Goal: Transaction & Acquisition: Book appointment/travel/reservation

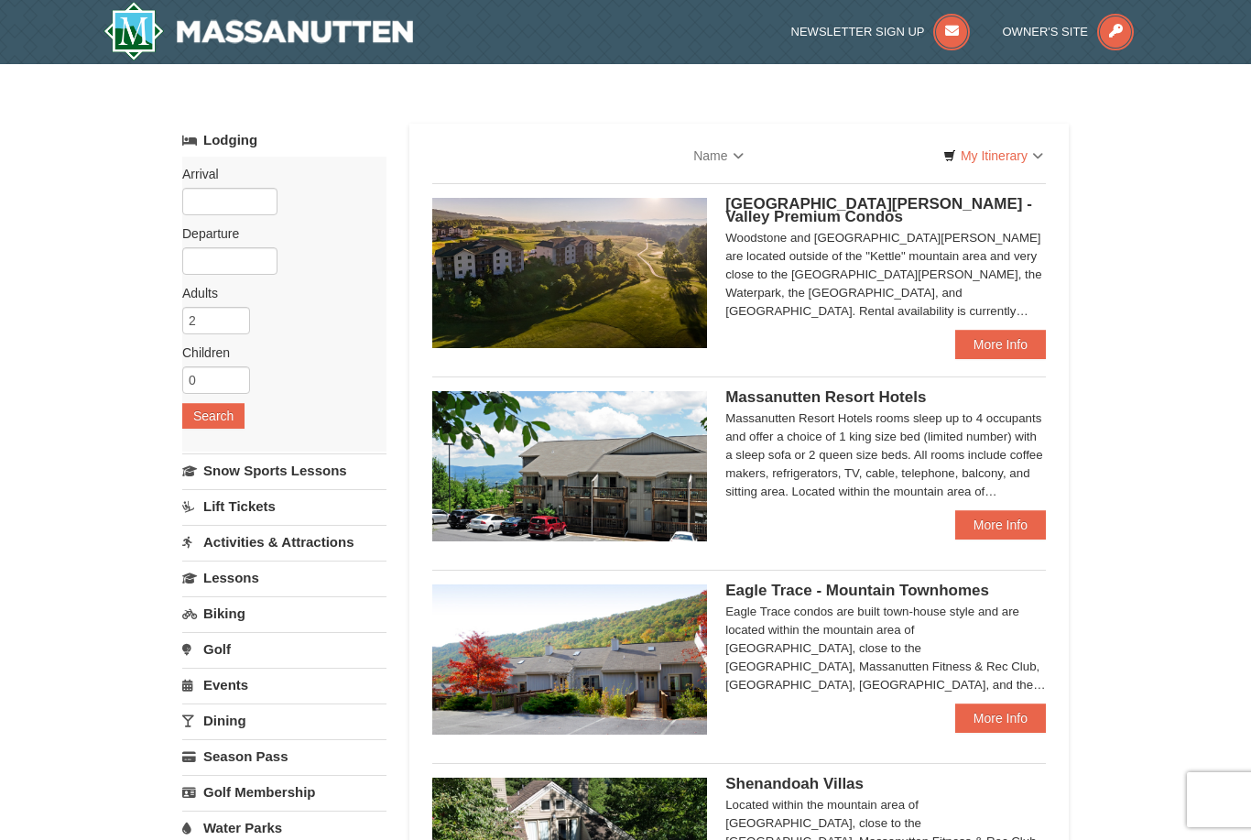
select select "9"
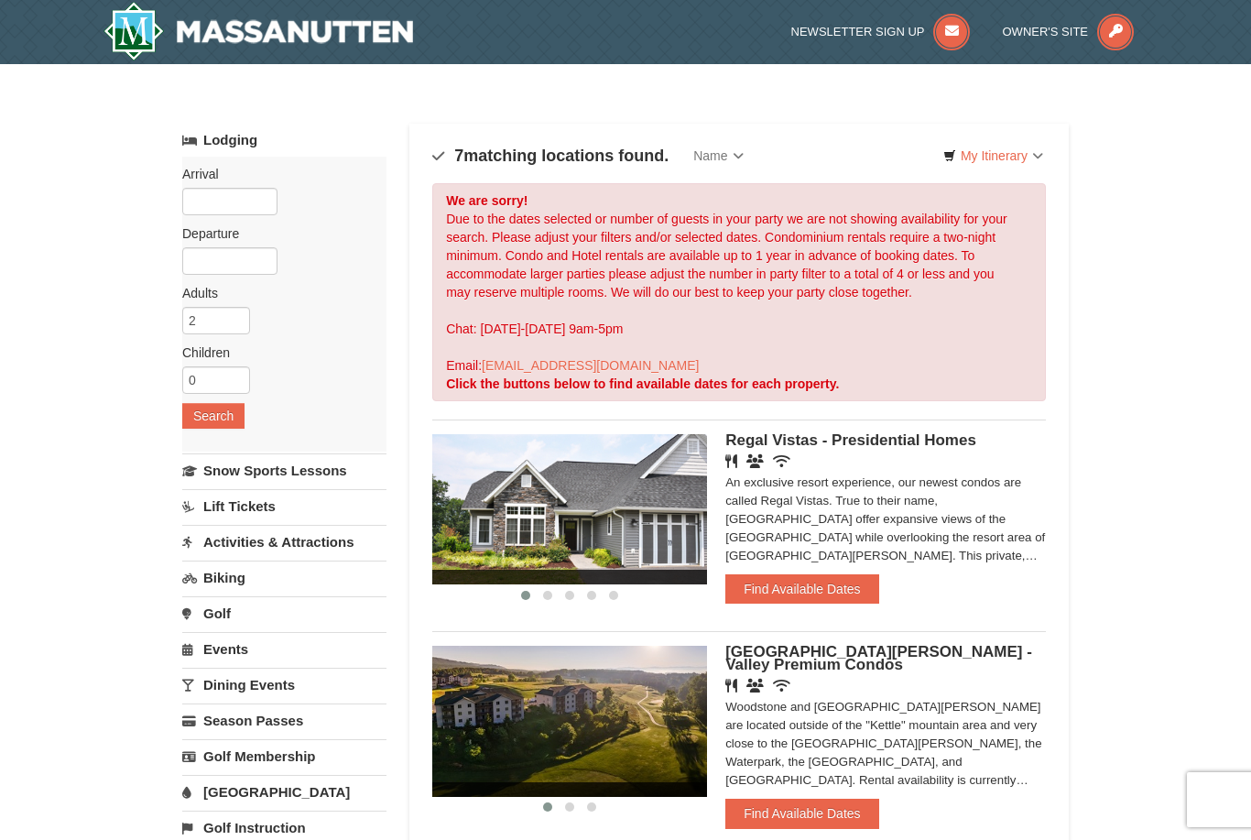
click at [804, 290] on div "We are sorry! Due to the dates selected or number of guests in your party we ar…" at bounding box center [739, 292] width 614 height 218
click at [222, 197] on input "text" at bounding box center [229, 201] width 95 height 27
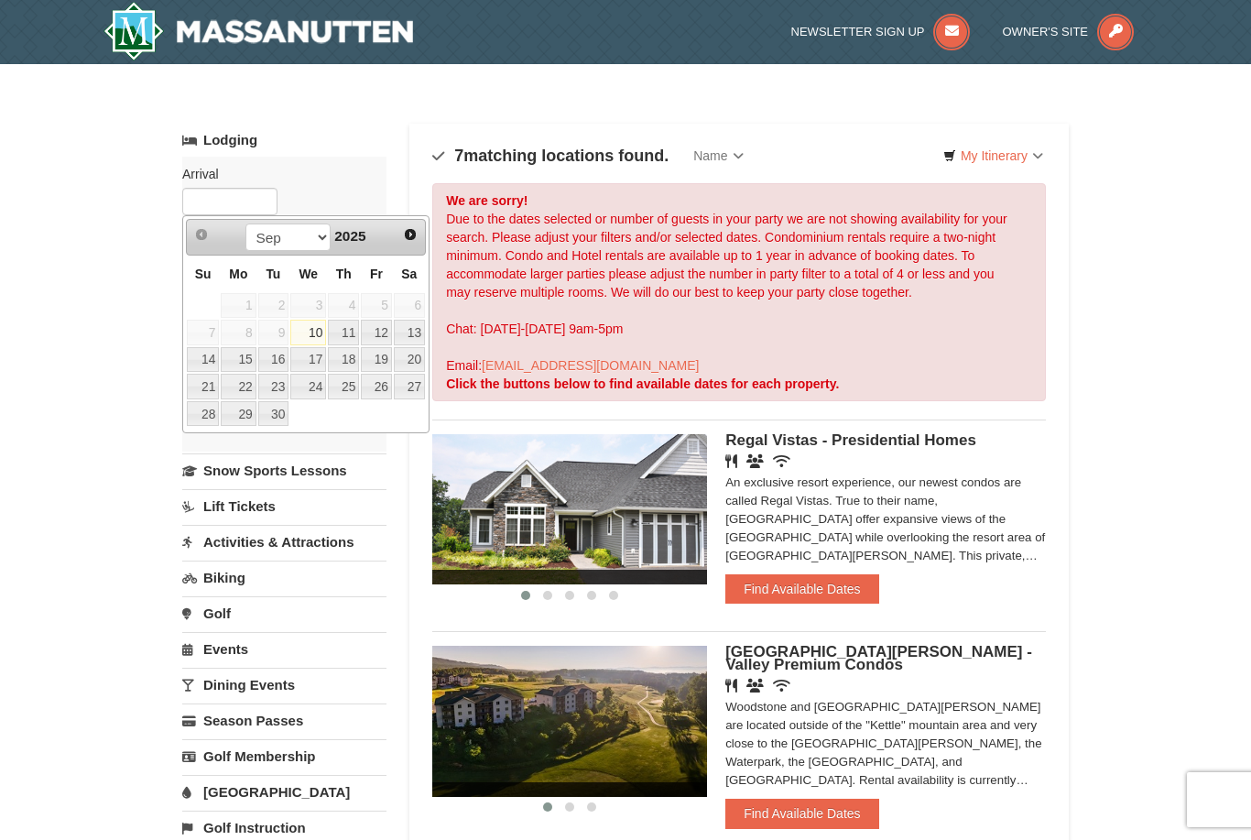
click at [390, 238] on div "Sep Oct Nov Dec 2025" at bounding box center [305, 237] width 173 height 29
click at [399, 239] on link "Next" at bounding box center [410, 234] width 27 height 27
click at [413, 223] on link "Next" at bounding box center [410, 234] width 27 height 27
click at [409, 243] on link "Next" at bounding box center [410, 234] width 27 height 27
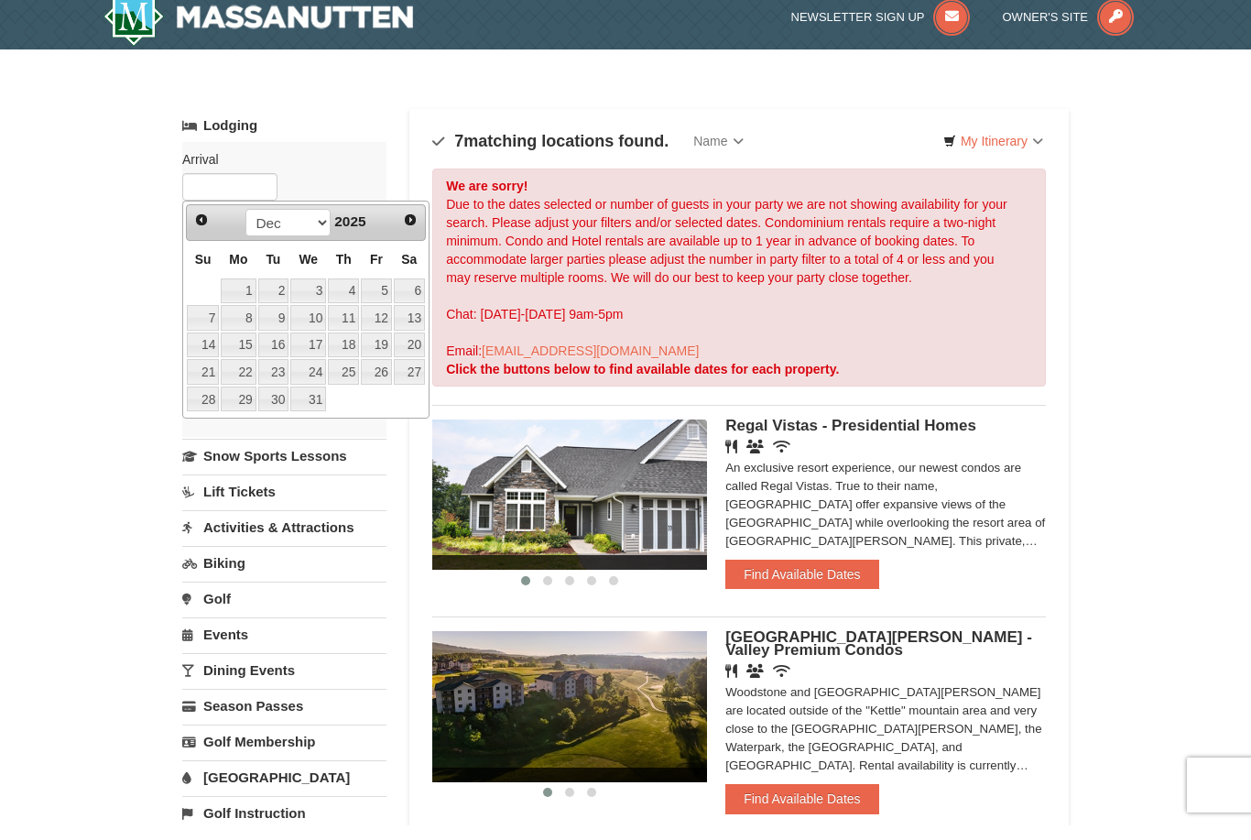
click at [316, 374] on link "24" at bounding box center [308, 387] width 36 height 26
type input "[DATE]"
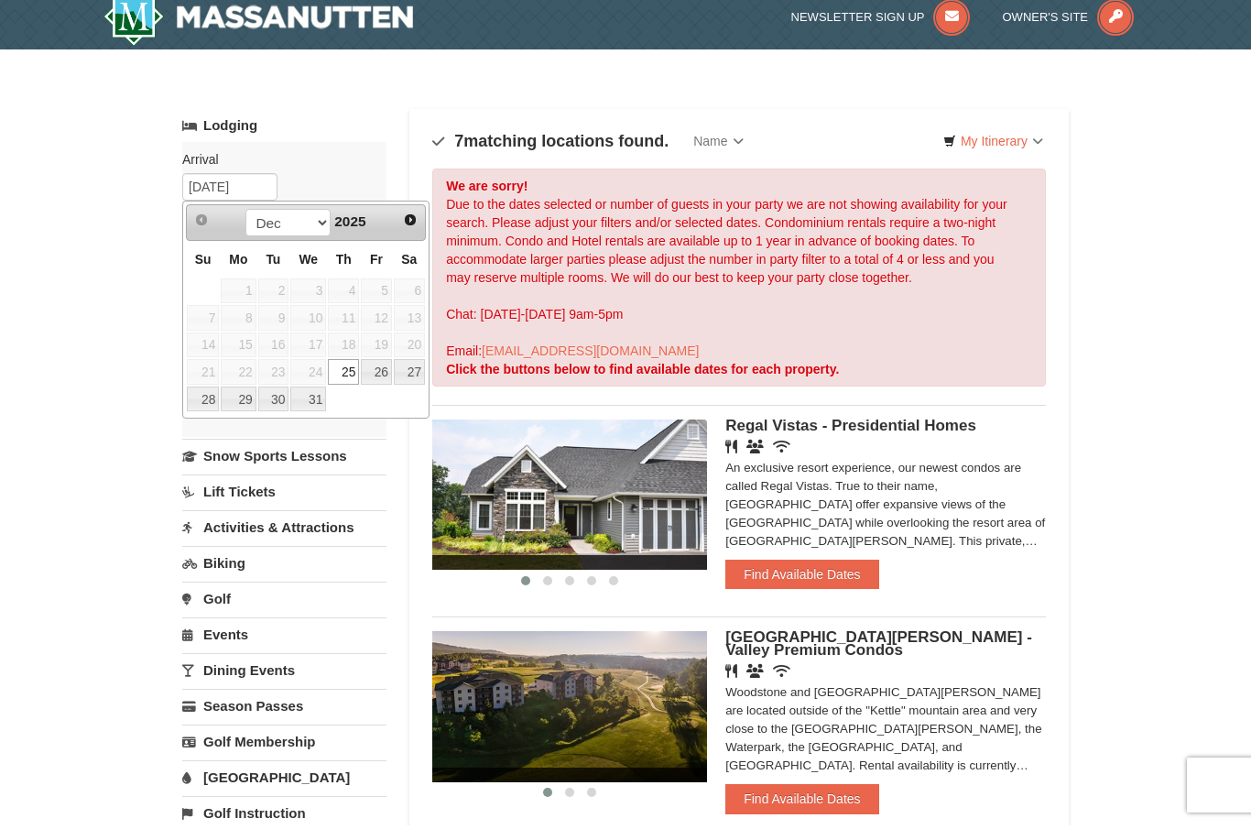
scroll to position [15, 0]
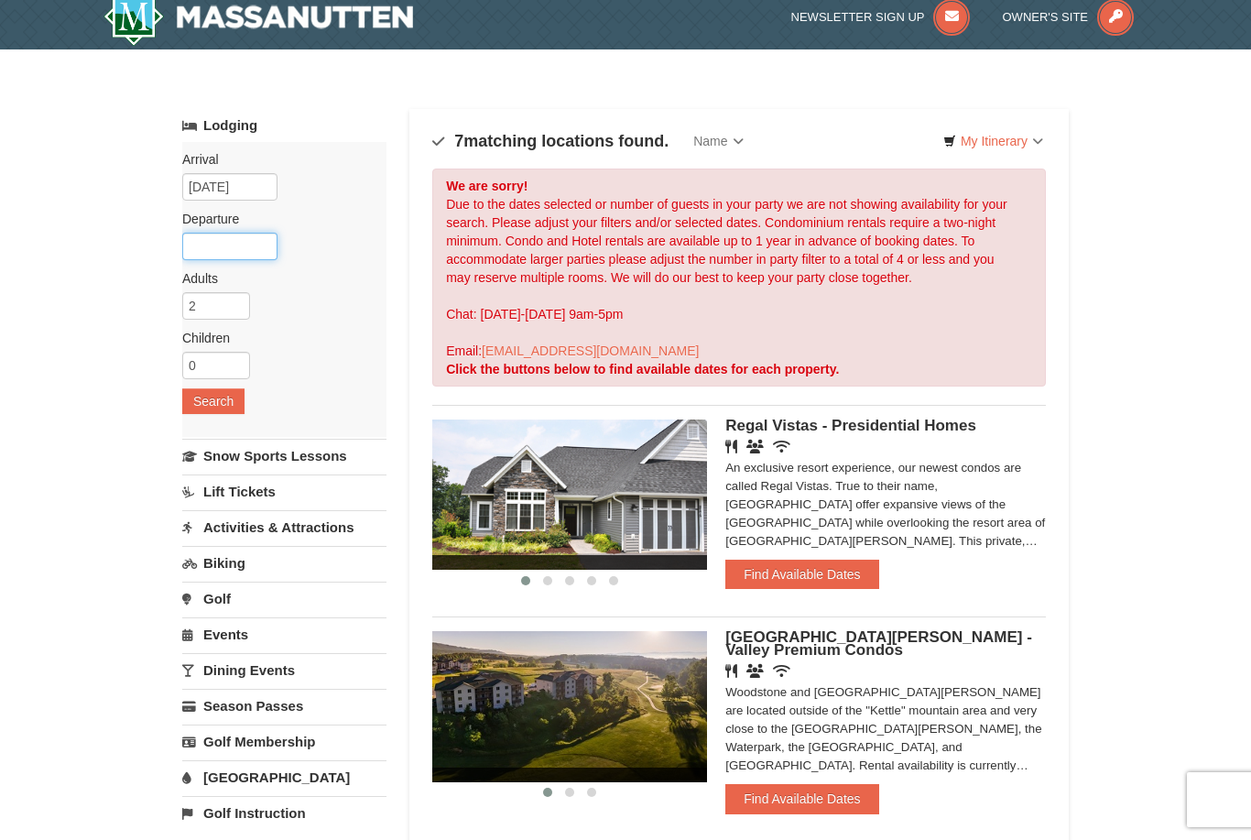
click at [243, 248] on input "text" at bounding box center [229, 246] width 95 height 27
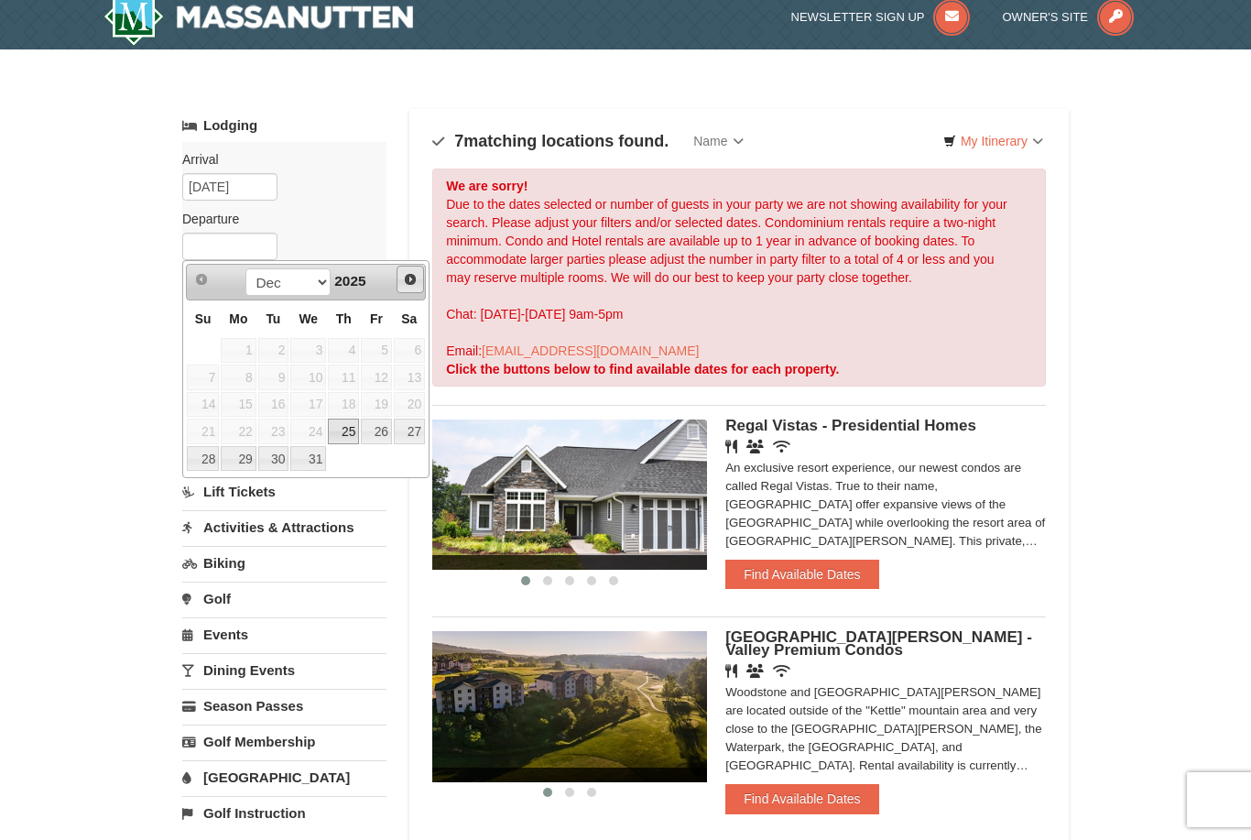
click at [408, 281] on span "Next" at bounding box center [410, 279] width 15 height 15
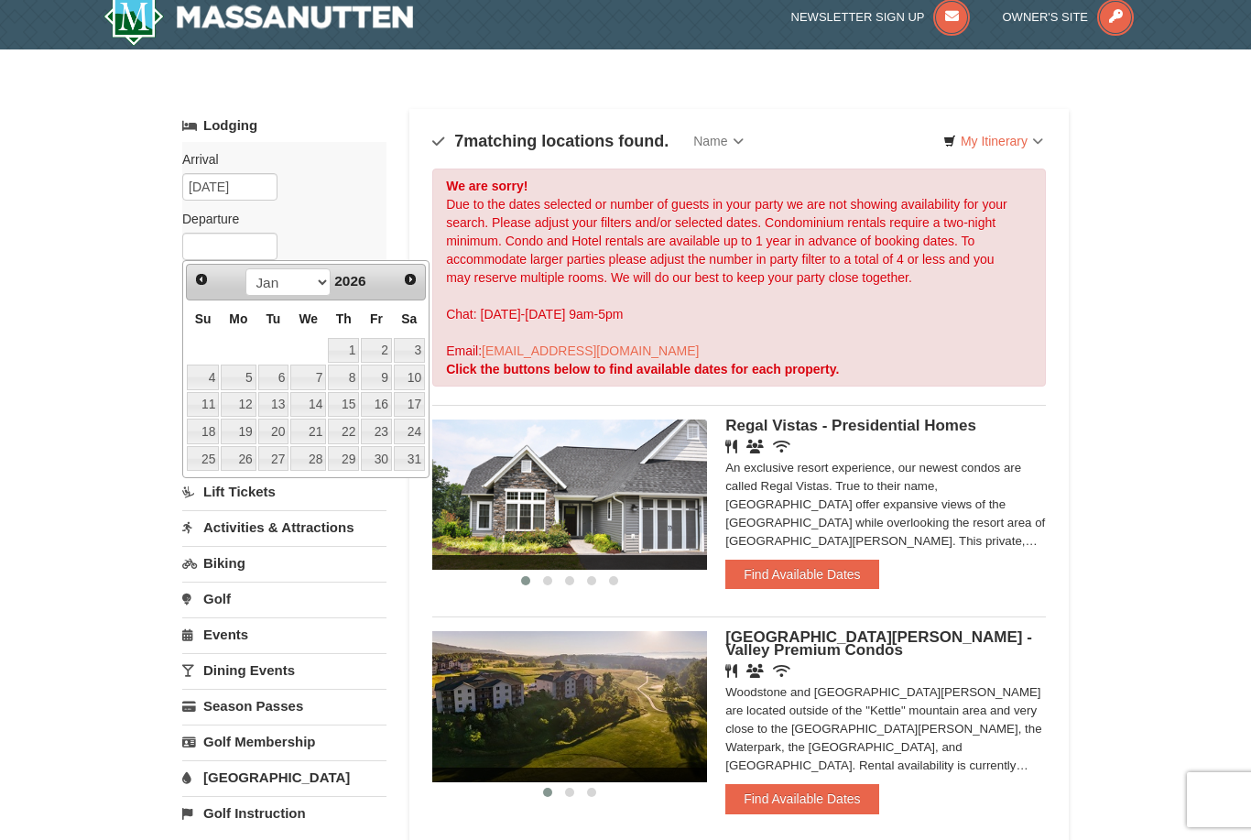
click at [208, 378] on link "4" at bounding box center [203, 378] width 32 height 26
type input "[DATE]"
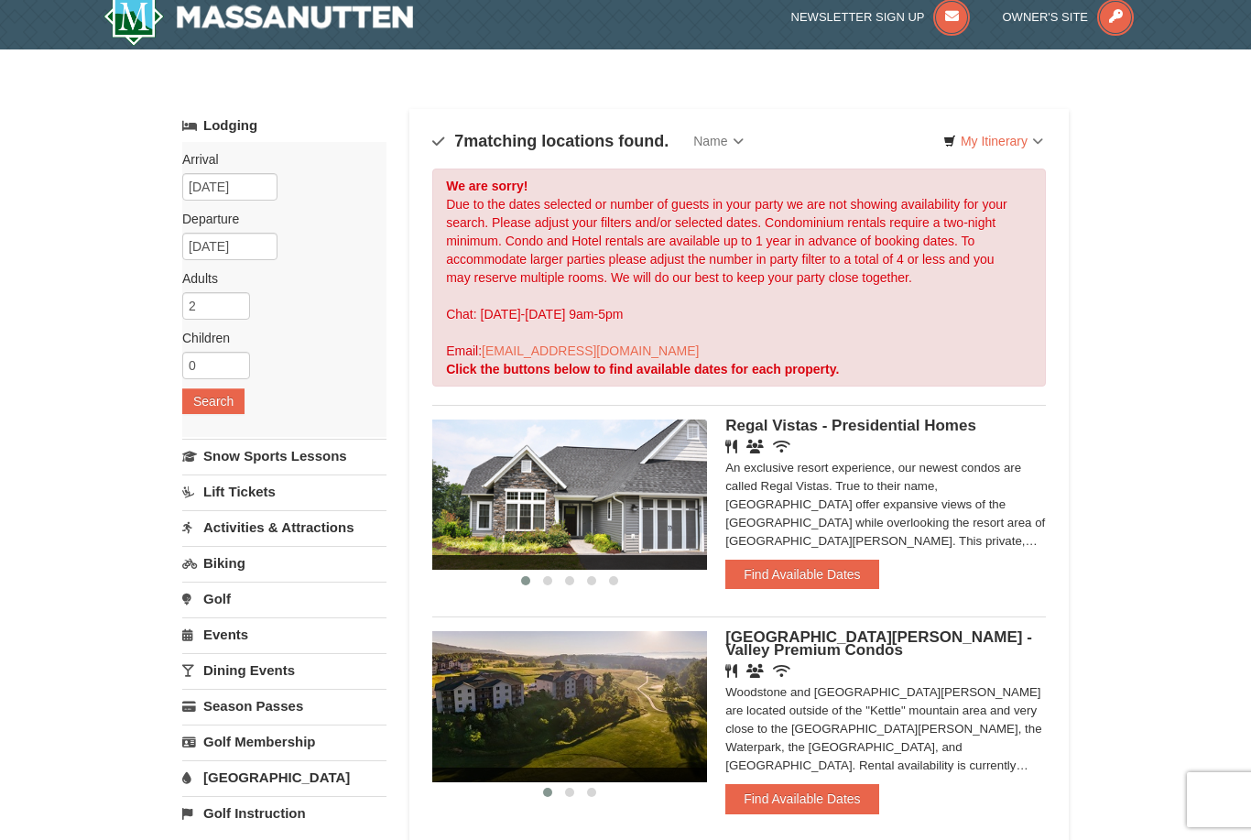
click at [226, 400] on button "Search" at bounding box center [213, 401] width 62 height 26
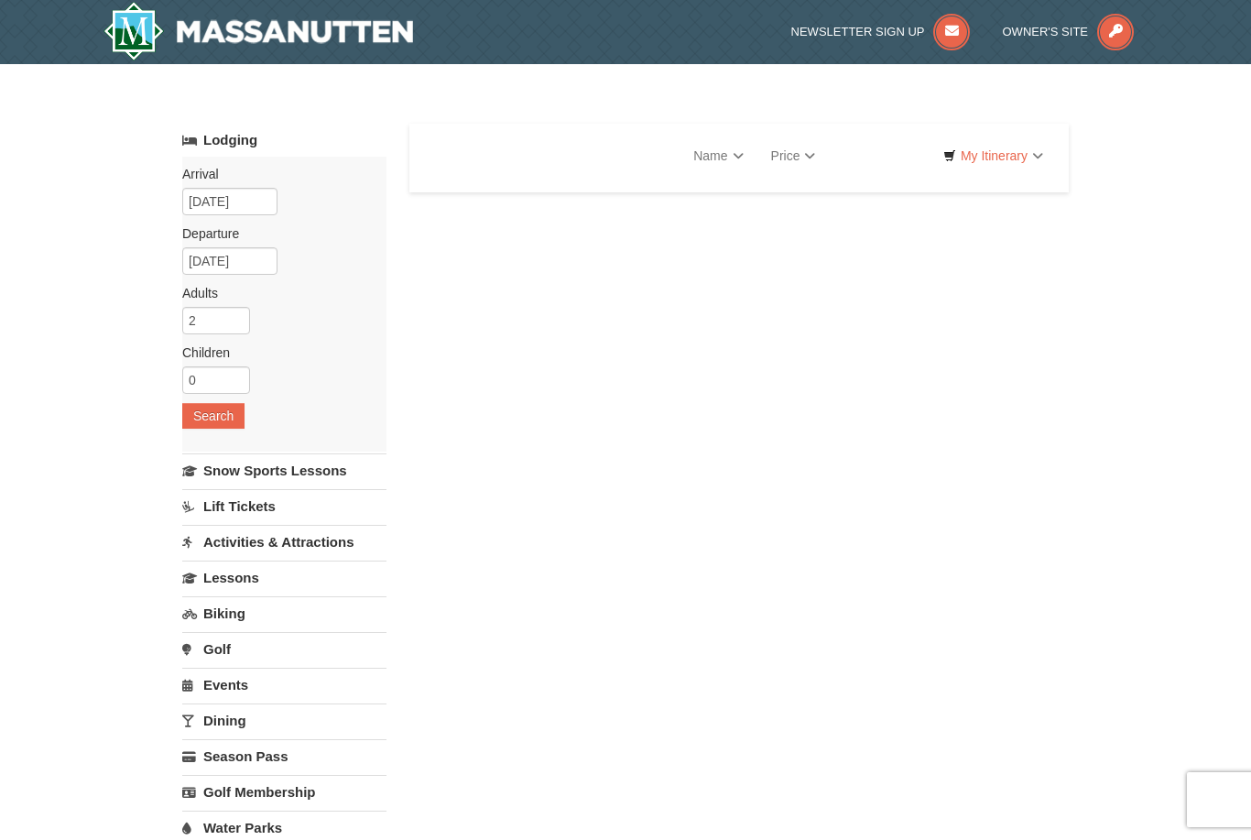
select select "9"
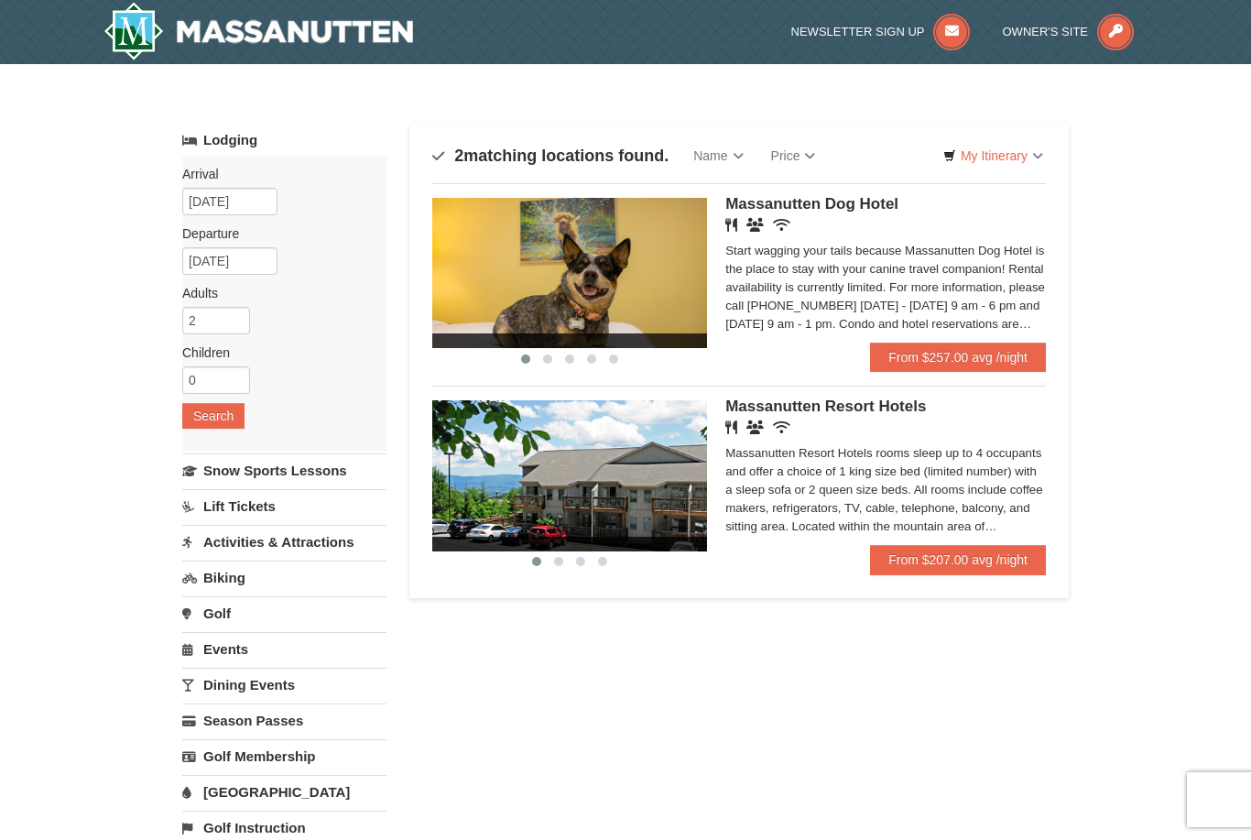
click at [860, 231] on div "Restaurant Banquet Facilities Wireless Internet (free)" at bounding box center [885, 225] width 321 height 18
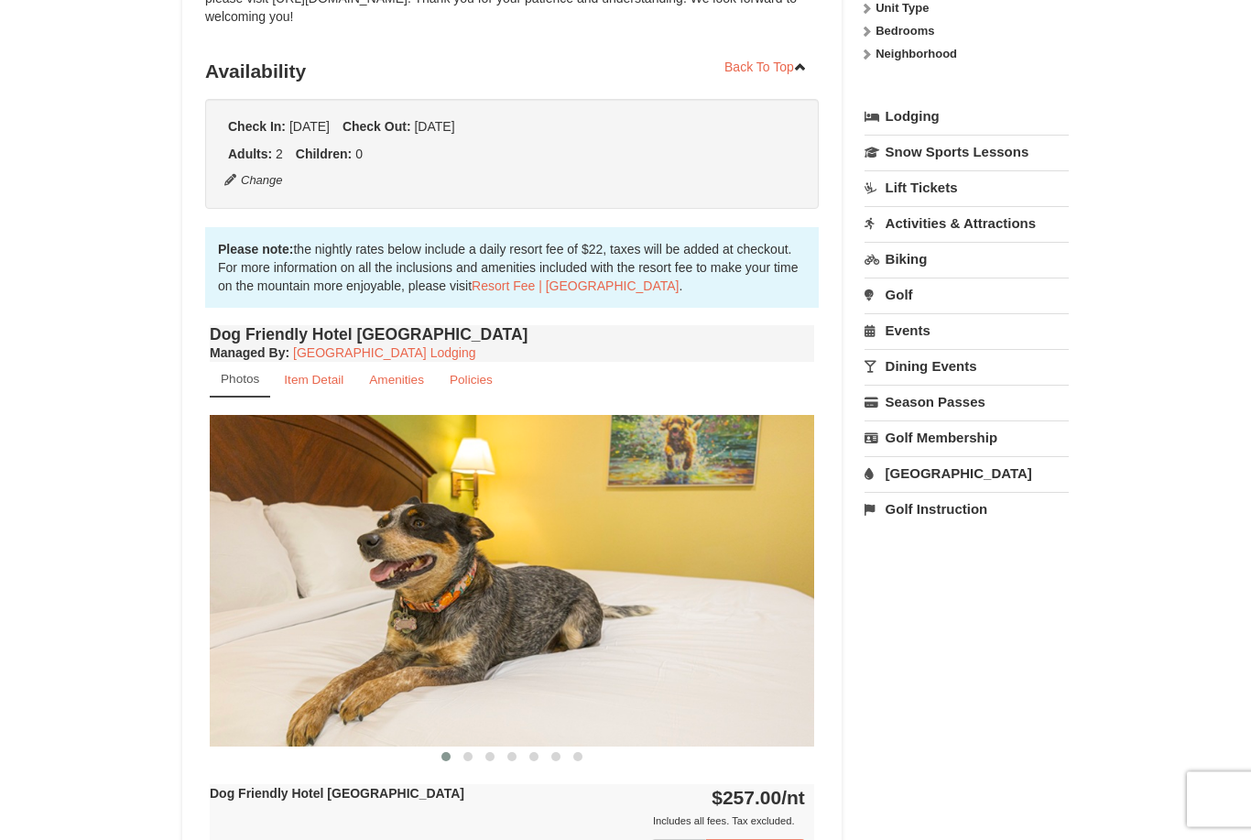
scroll to position [377, 0]
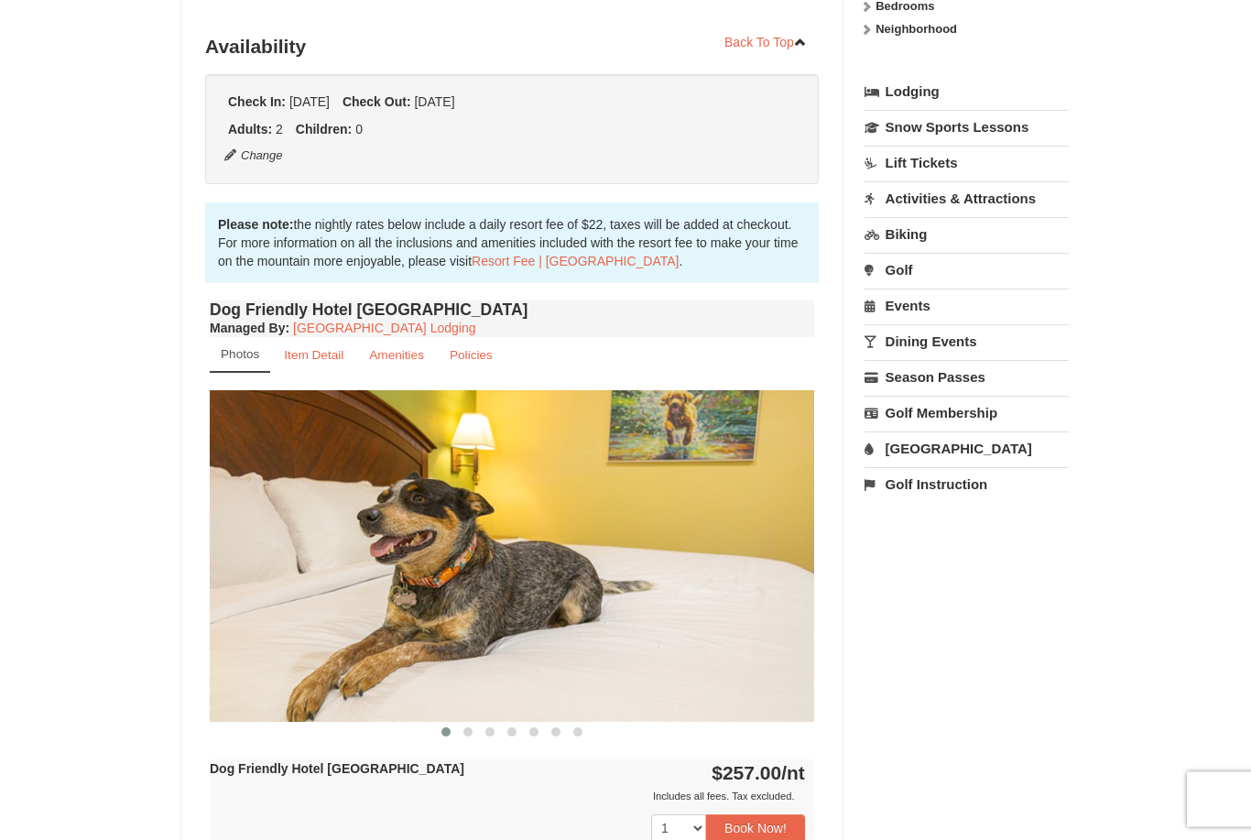
click at [739, 587] on img at bounding box center [512, 556] width 605 height 331
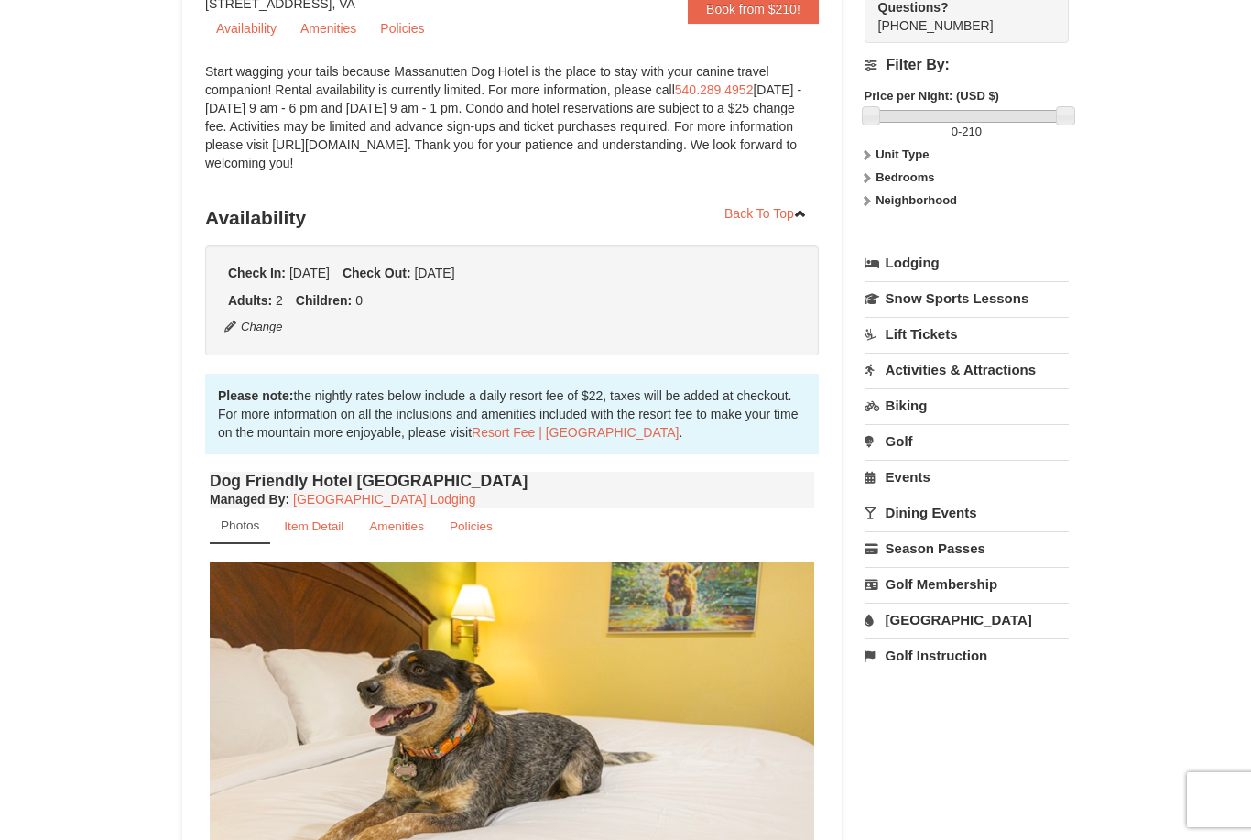
scroll to position [0, 0]
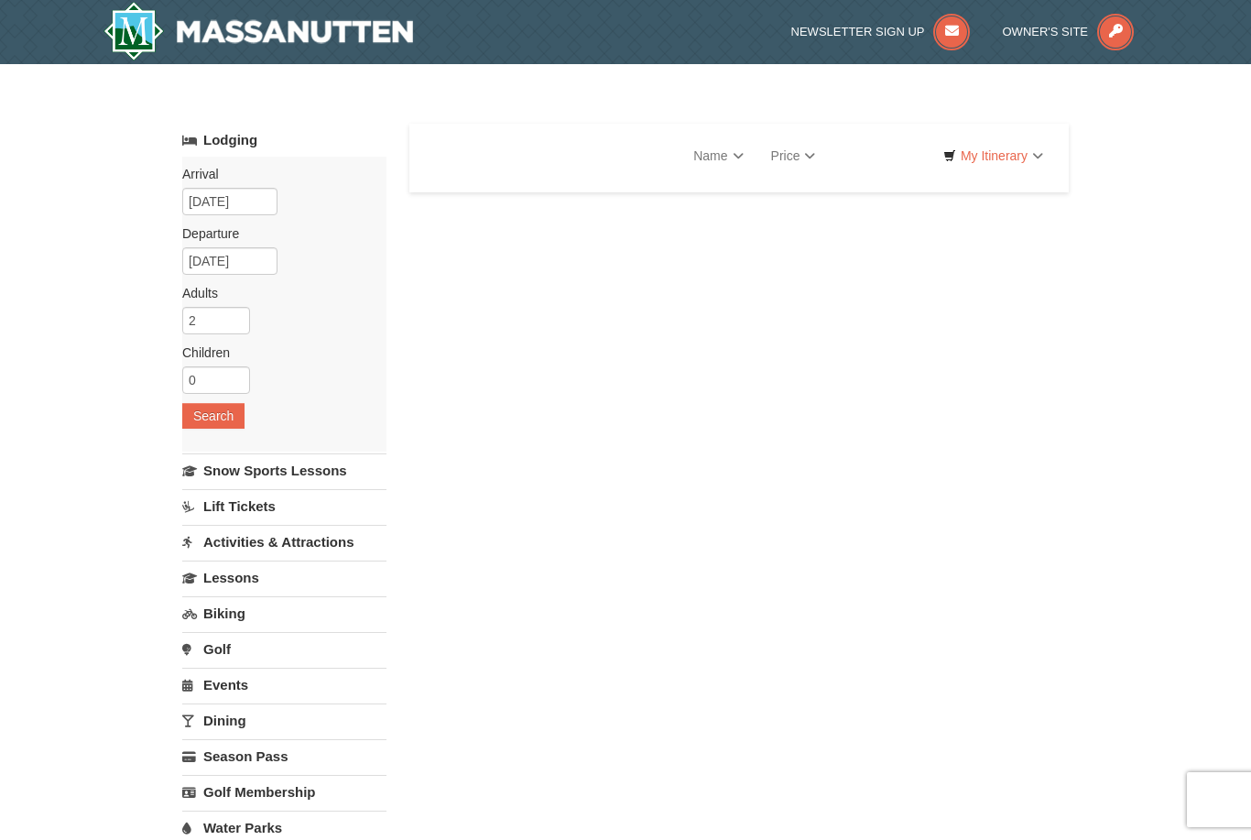
select select "9"
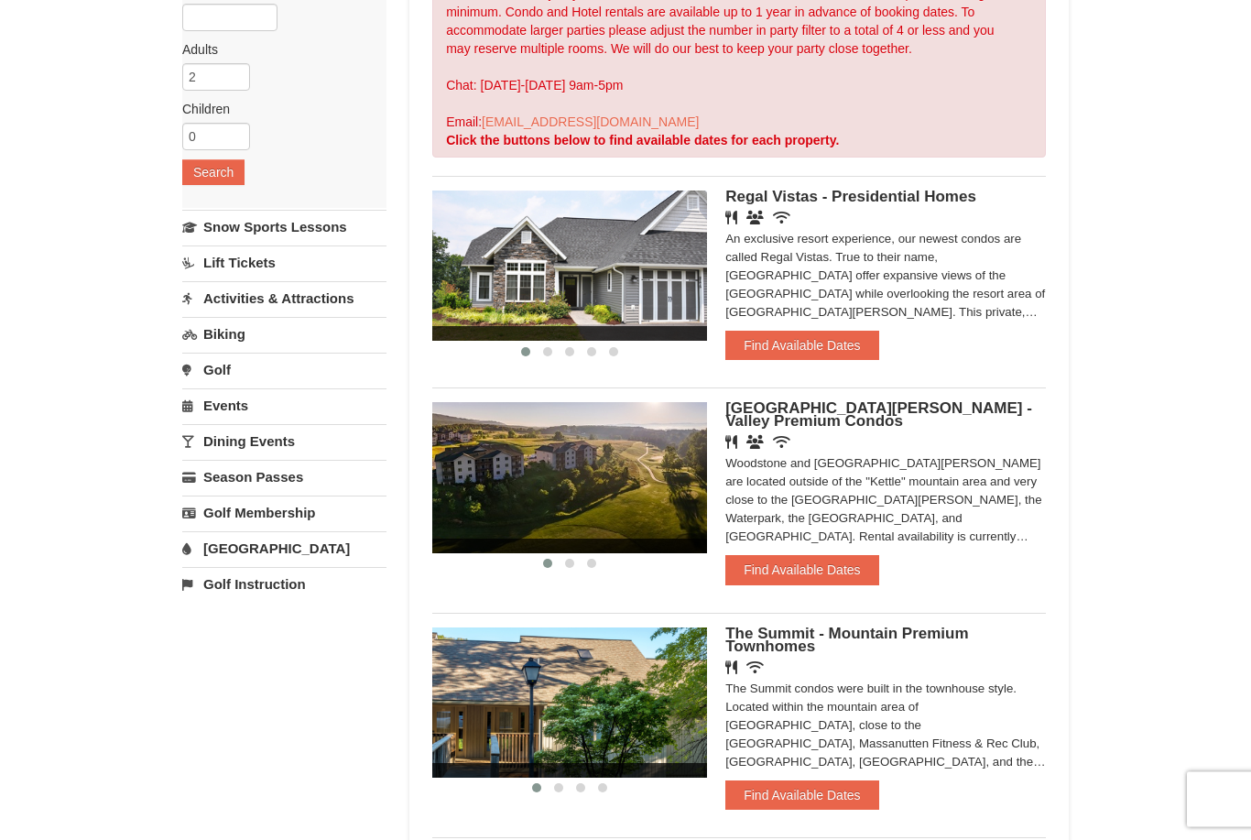
scroll to position [245, 0]
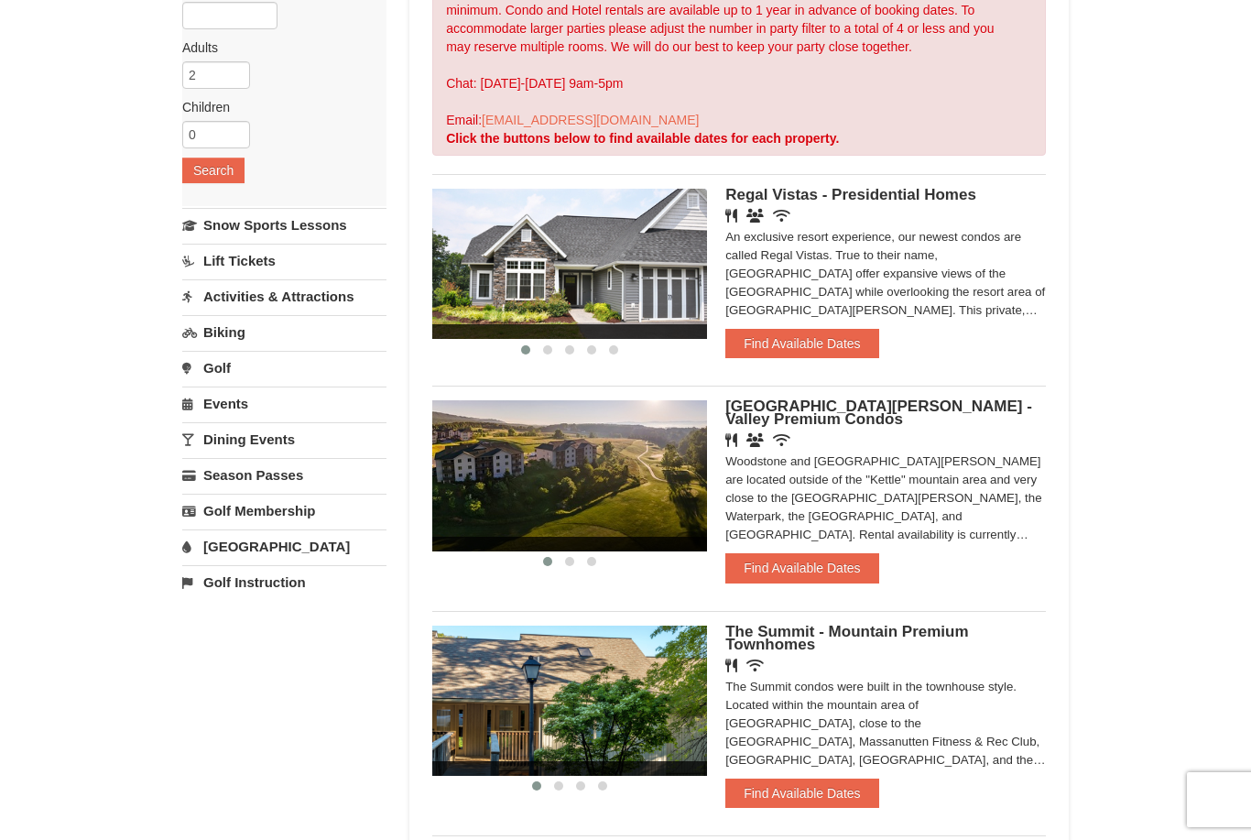
click at [762, 343] on button "Find Available Dates" at bounding box center [801, 343] width 153 height 29
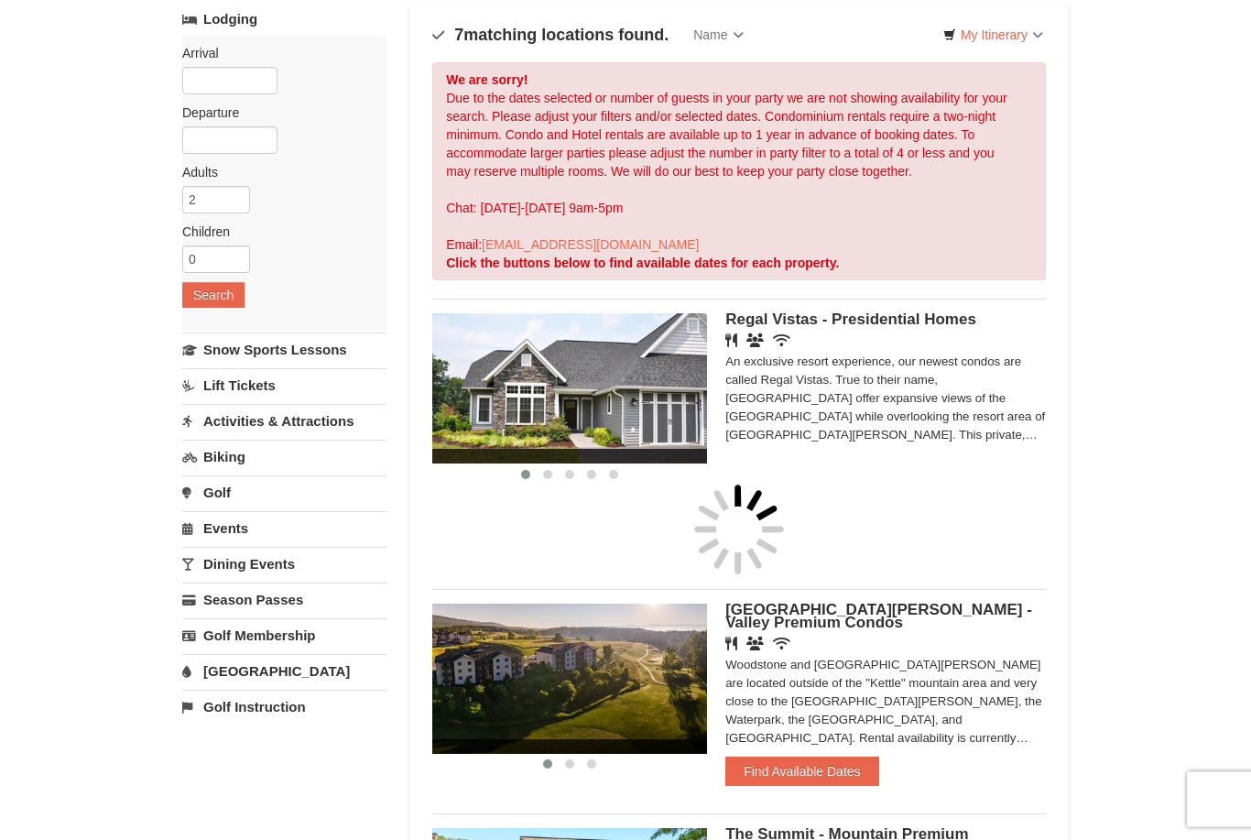
scroll to position [66, 0]
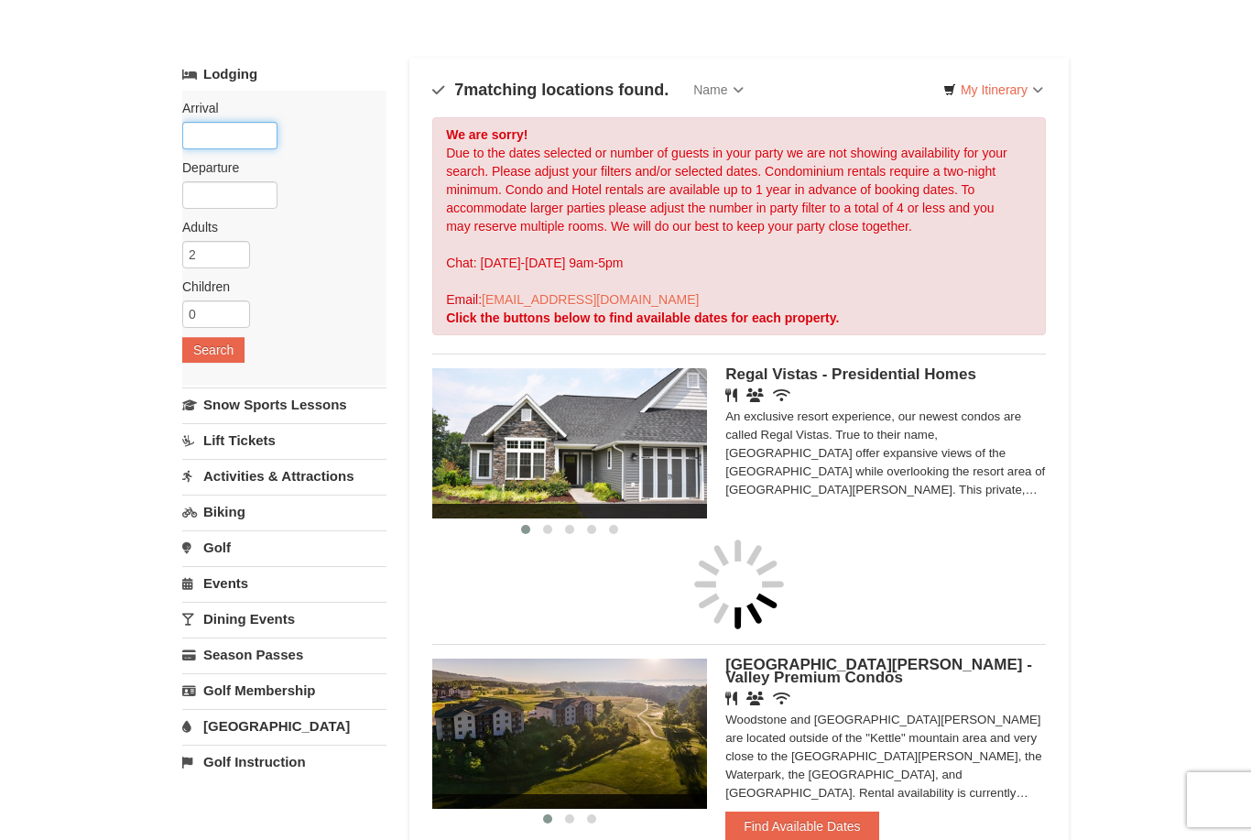
click at [201, 131] on input "text" at bounding box center [229, 135] width 95 height 27
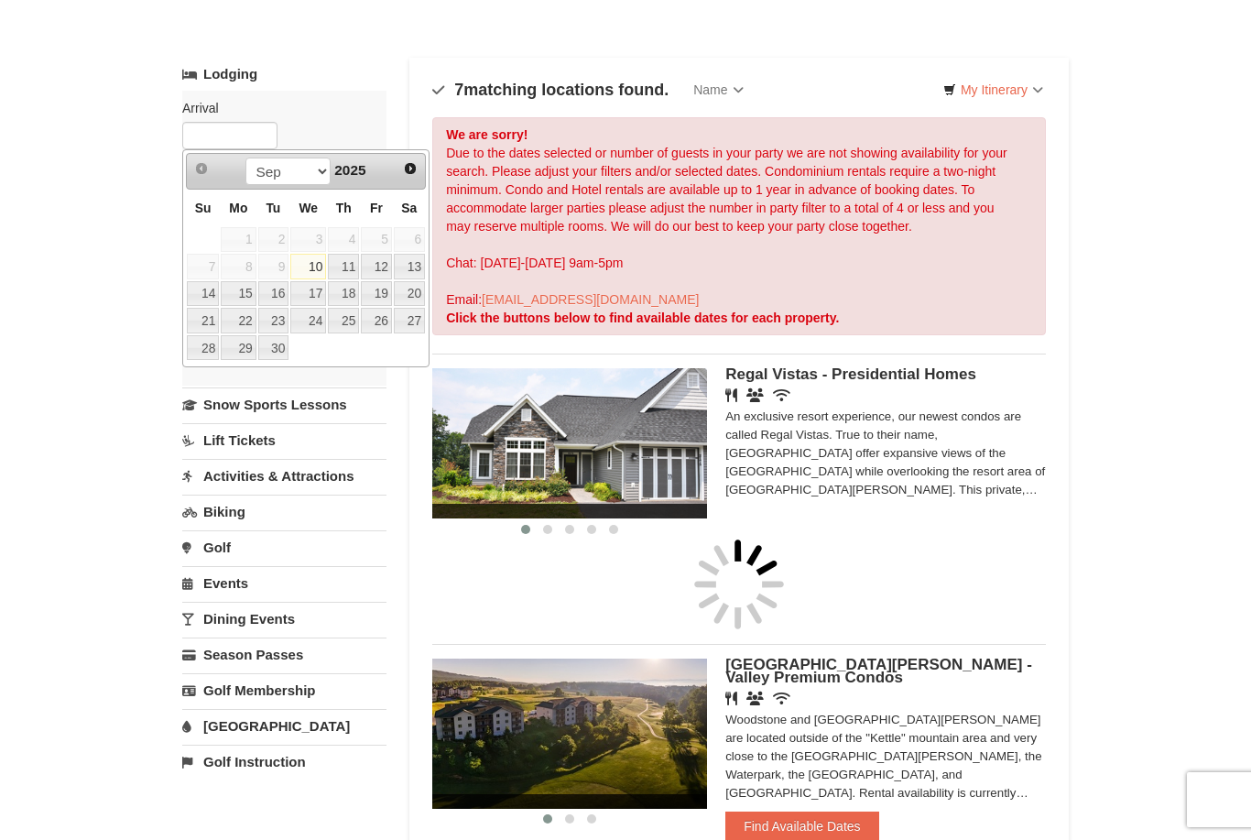
click at [408, 172] on span "Next" at bounding box center [410, 168] width 15 height 15
click at [410, 158] on link "Next" at bounding box center [410, 168] width 27 height 27
click at [412, 165] on span "Next" at bounding box center [410, 168] width 15 height 15
click at [301, 309] on link "24" at bounding box center [308, 321] width 36 height 26
type input "[DATE]"
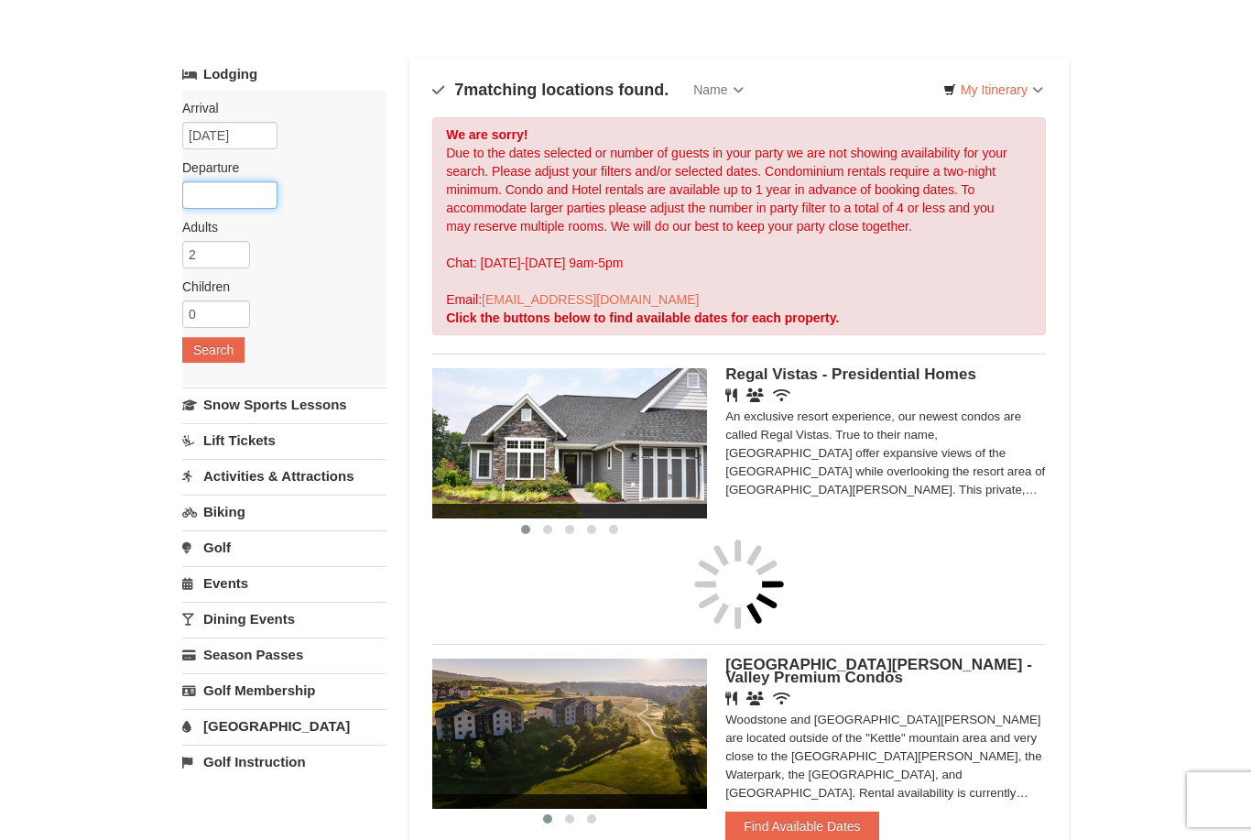
click at [212, 195] on input "text" at bounding box center [229, 194] width 95 height 27
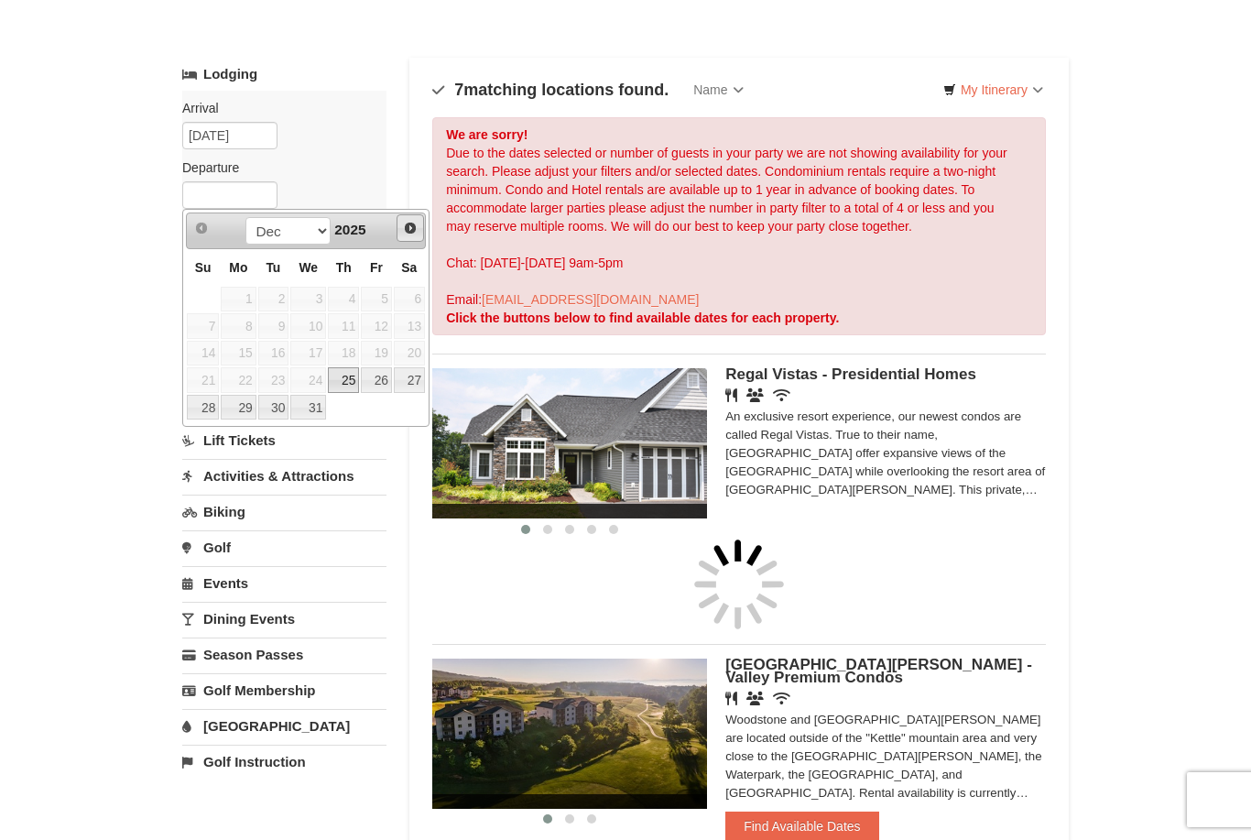
click at [403, 227] on span "Next" at bounding box center [410, 228] width 15 height 15
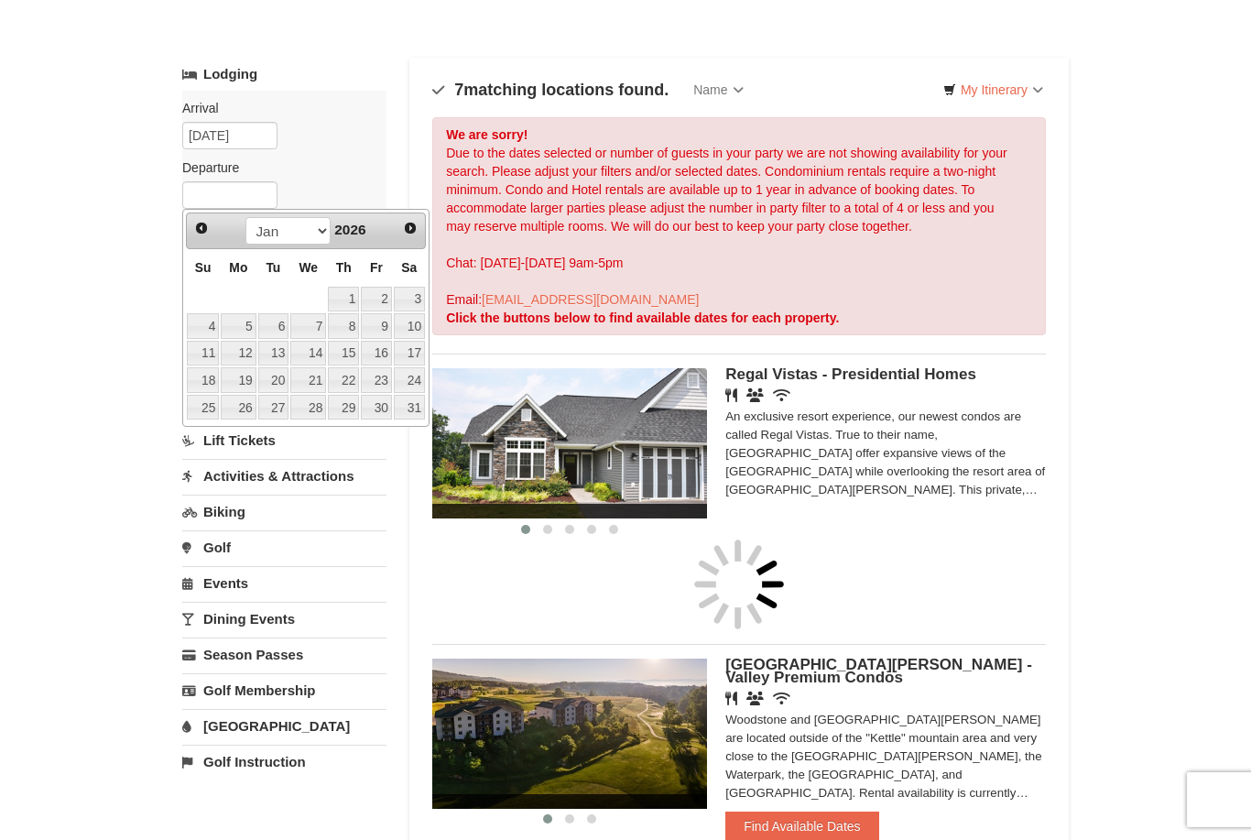
click at [202, 320] on link "4" at bounding box center [203, 326] width 32 height 26
type input "[DATE]"
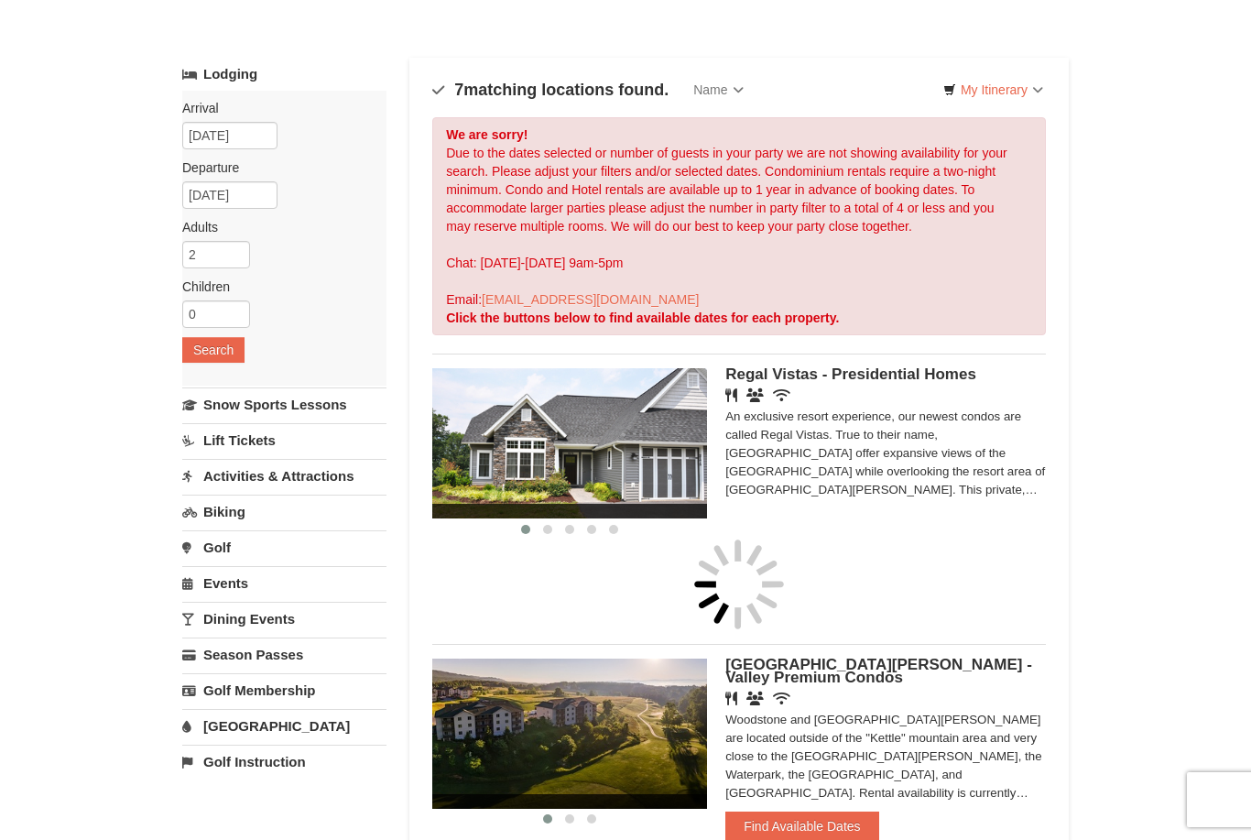
click at [203, 354] on button "Search" at bounding box center [213, 350] width 62 height 26
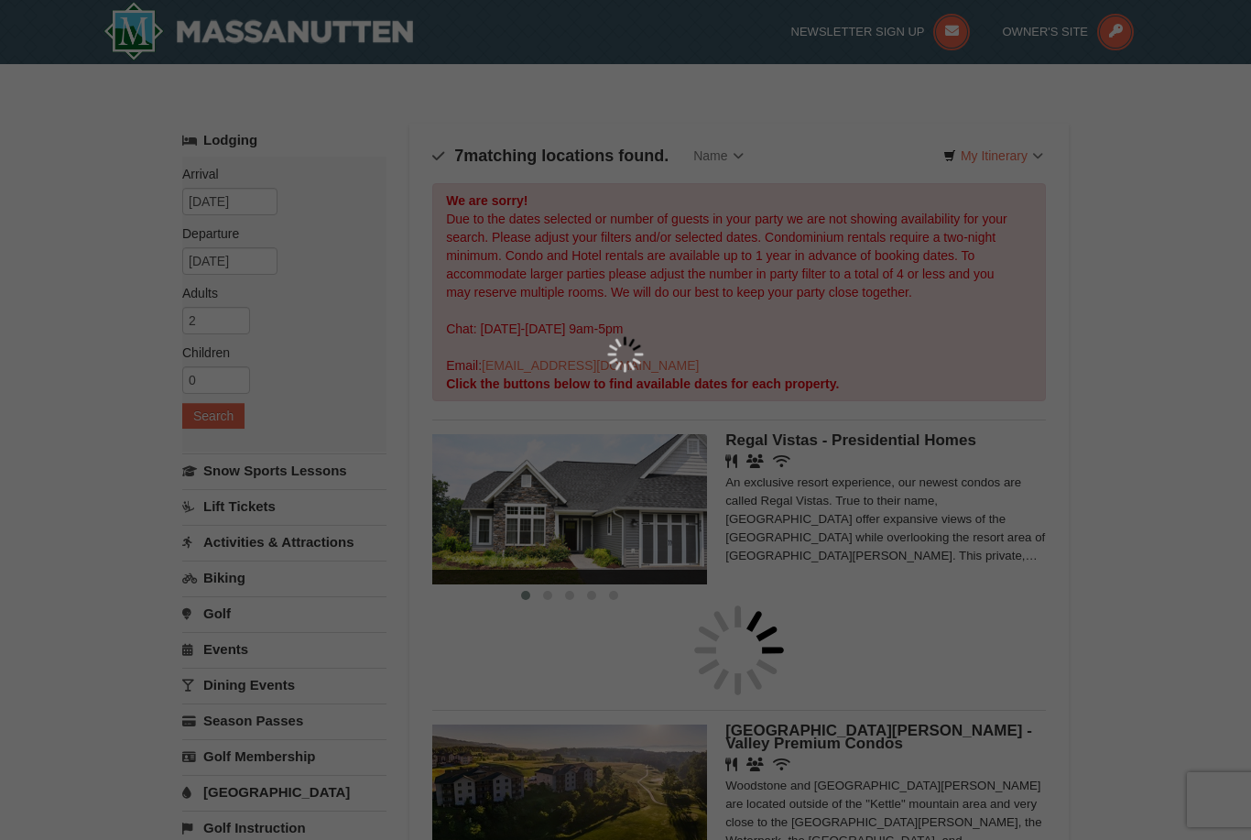
scroll to position [125, 0]
